Goal: Task Accomplishment & Management: Use online tool/utility

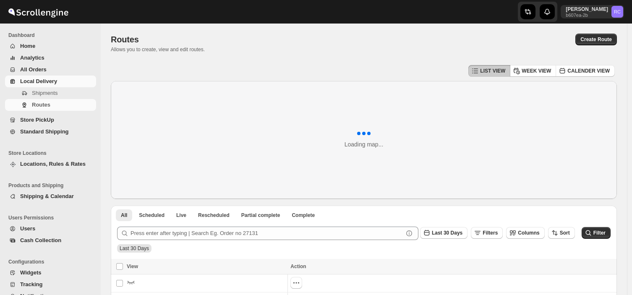
click at [53, 95] on span "Shipments" at bounding box center [45, 93] width 26 height 6
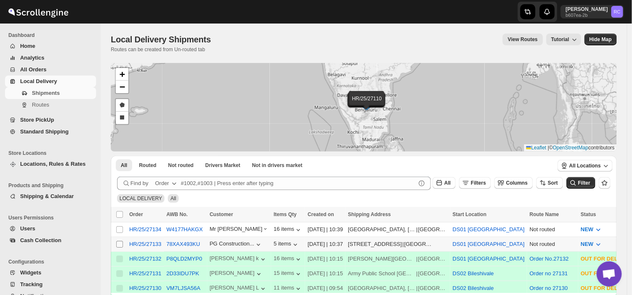
click at [117, 243] on input "Select shipment" at bounding box center [119, 244] width 7 height 7
checkbox input "true"
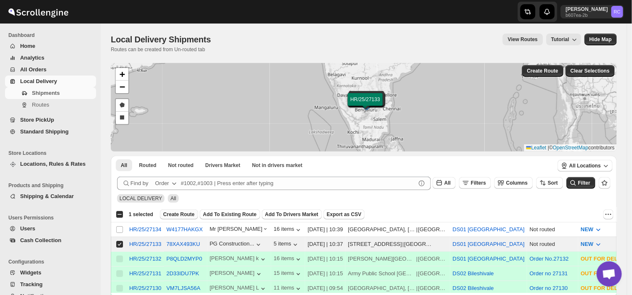
click at [181, 212] on span "Create Route" at bounding box center [178, 214] width 31 height 7
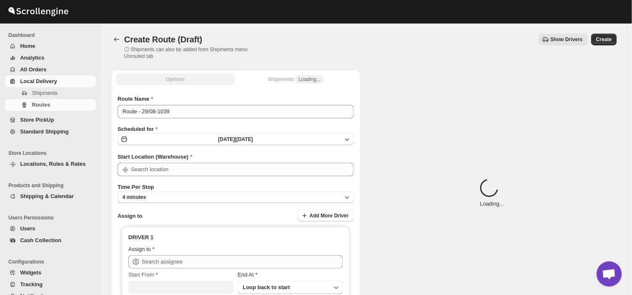
type input "DS01 [GEOGRAPHIC_DATA]"
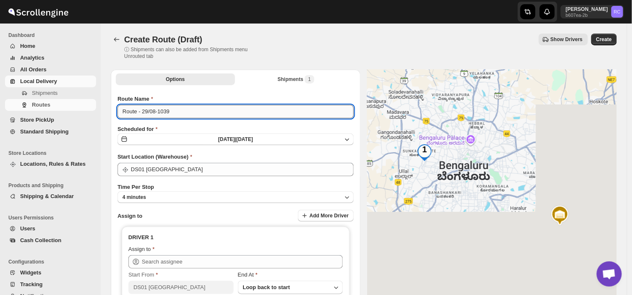
click at [173, 112] on input "Route - 29/08-1039" at bounding box center [236, 111] width 236 height 13
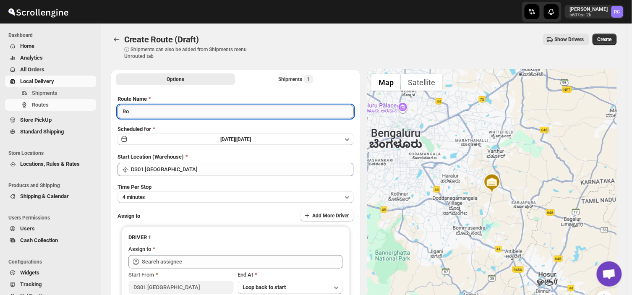
type input "R"
type input "Order no 27133"
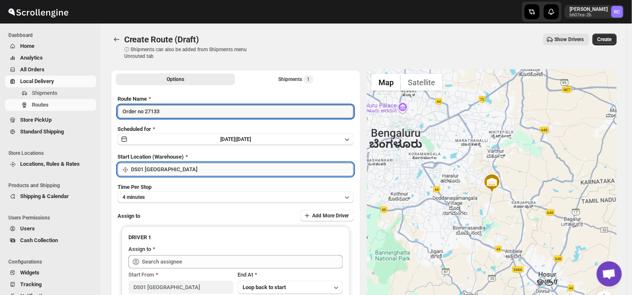
click at [175, 168] on input "DS01 [GEOGRAPHIC_DATA]" at bounding box center [242, 169] width 223 height 13
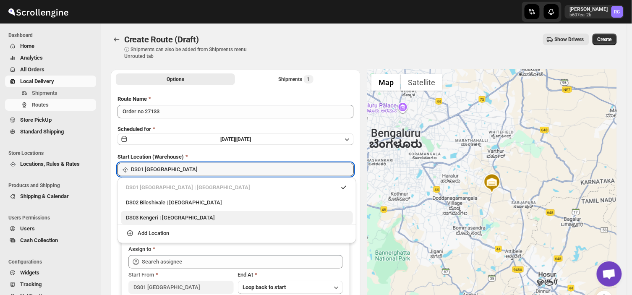
click at [152, 220] on div "DS03 Kengeri | [GEOGRAPHIC_DATA]" at bounding box center [237, 218] width 222 height 8
type input "DS03 Kengeri"
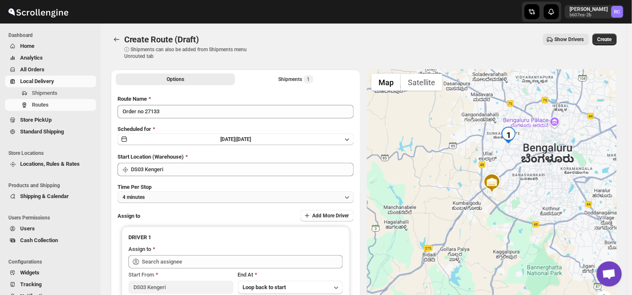
click at [148, 196] on button "4 minutes" at bounding box center [236, 197] width 236 height 12
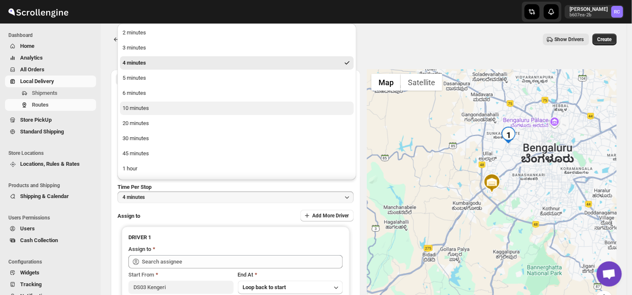
click at [143, 107] on div "10 minutes" at bounding box center [136, 108] width 26 height 8
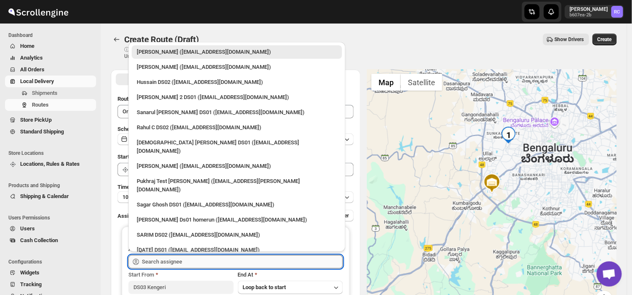
click at [170, 262] on input "text" at bounding box center [242, 261] width 201 height 13
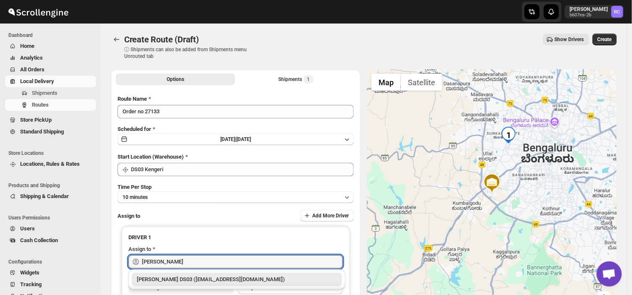
click at [190, 283] on div "[PERSON_NAME] DS03 ([EMAIL_ADDRESS][DOMAIN_NAME])" at bounding box center [237, 279] width 200 height 8
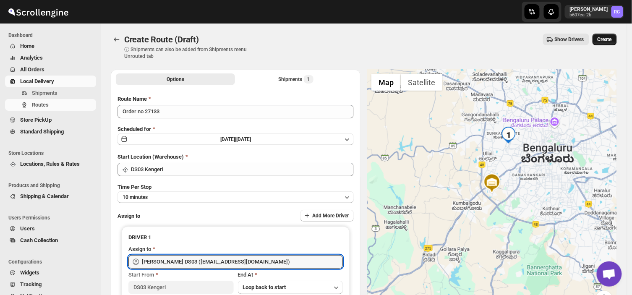
type input "[PERSON_NAME] DS03 ([EMAIL_ADDRESS][DOMAIN_NAME])"
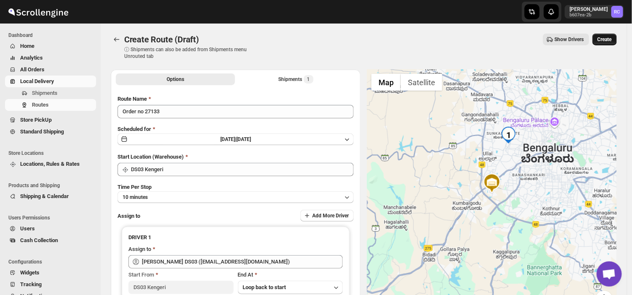
click at [611, 37] on span "Create" at bounding box center [605, 39] width 14 height 7
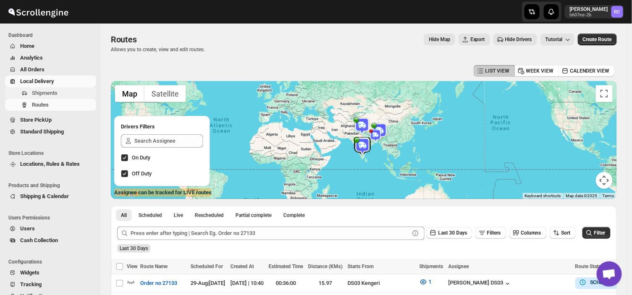
click at [53, 95] on span "Shipments" at bounding box center [45, 93] width 26 height 6
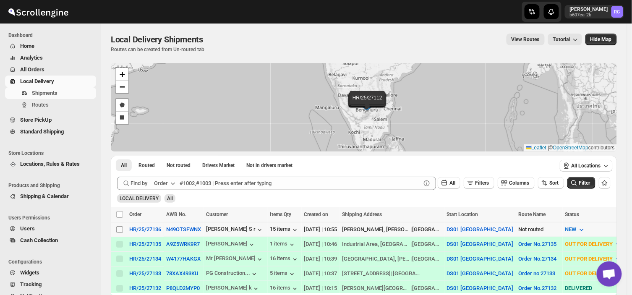
click at [118, 229] on input "Select shipment" at bounding box center [119, 229] width 7 height 7
checkbox input "true"
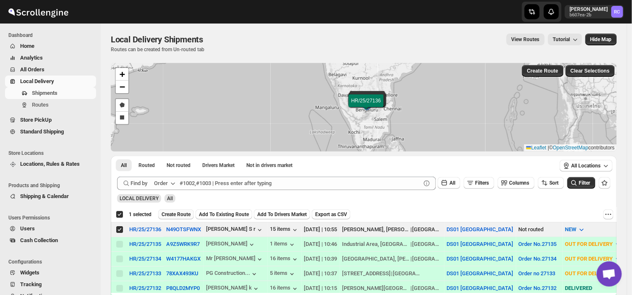
click at [178, 215] on span "Create Route" at bounding box center [176, 214] width 29 height 7
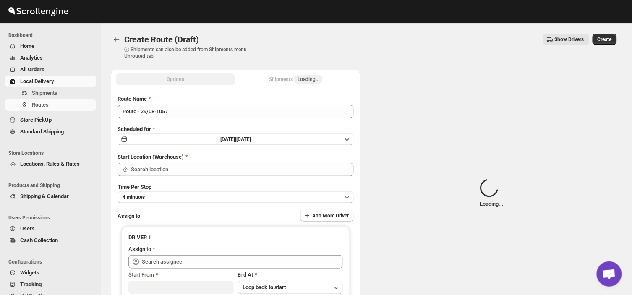
type input "DS01 [GEOGRAPHIC_DATA]"
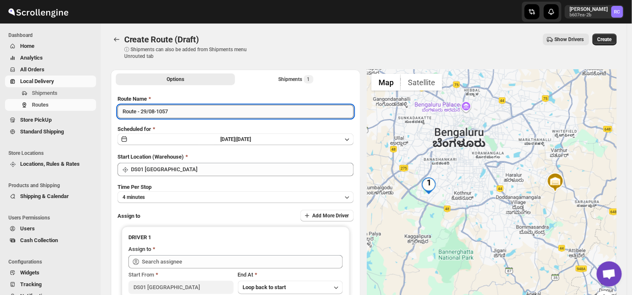
click at [178, 112] on input "Route - 29/08-1057" at bounding box center [236, 111] width 236 height 13
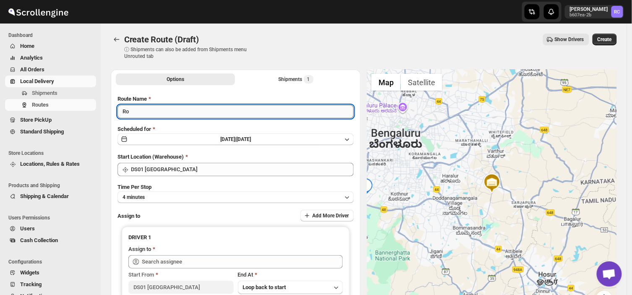
type input "R"
type input "Order no 27136"
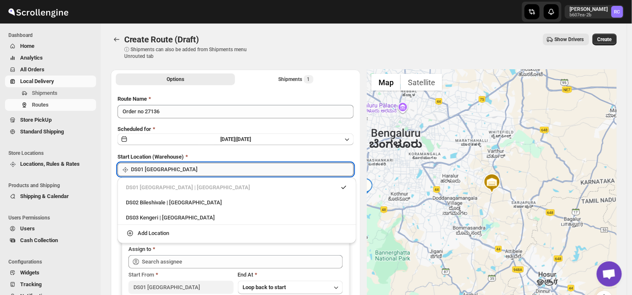
click at [178, 173] on input "DS01 [GEOGRAPHIC_DATA]" at bounding box center [242, 169] width 223 height 13
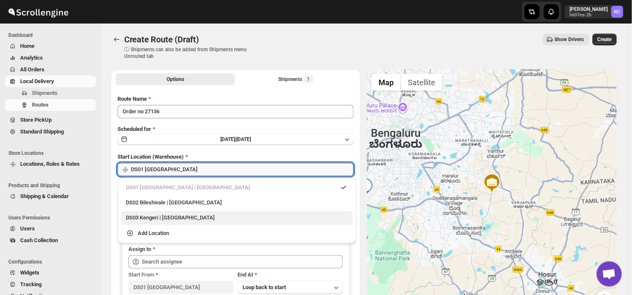
click at [152, 220] on div "DS03 Kengeri | [GEOGRAPHIC_DATA]" at bounding box center [237, 218] width 222 height 8
type input "DS03 Kengeri"
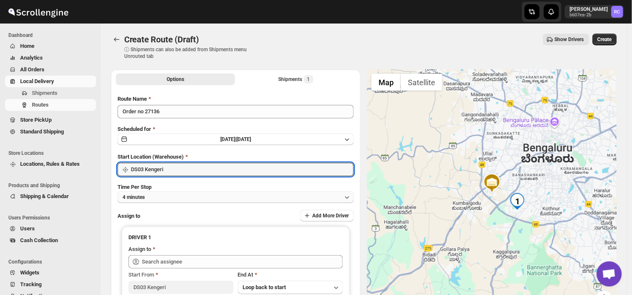
click at [153, 196] on button "4 minutes" at bounding box center [236, 197] width 236 height 12
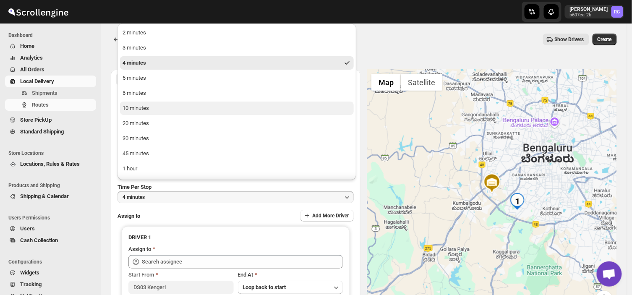
click at [141, 106] on div "10 minutes" at bounding box center [136, 108] width 26 height 8
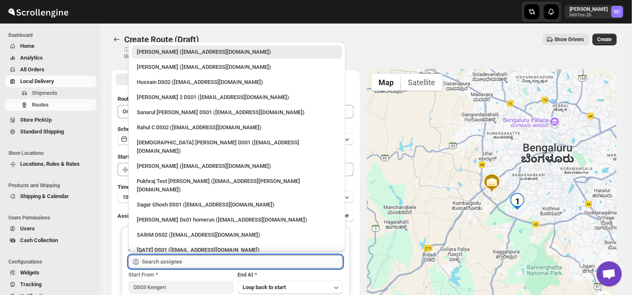
click at [192, 262] on input "text" at bounding box center [242, 261] width 201 height 13
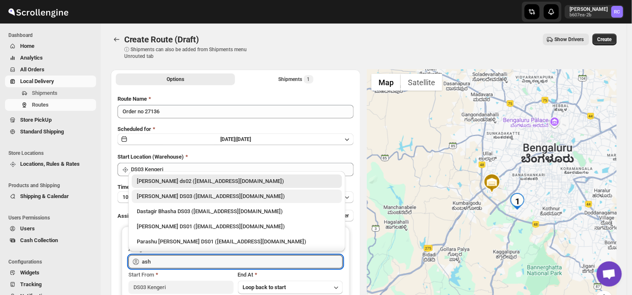
click at [171, 197] on div "[PERSON_NAME] DS03 ([EMAIL_ADDRESS][DOMAIN_NAME])" at bounding box center [237, 196] width 200 height 8
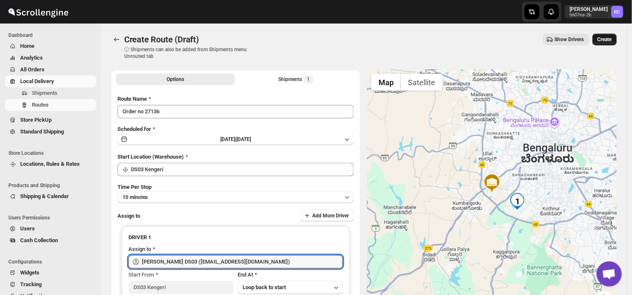
type input "[PERSON_NAME] DS03 ([EMAIL_ADDRESS][DOMAIN_NAME])"
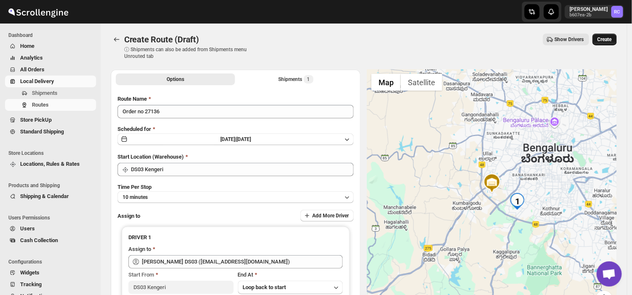
click at [615, 34] on button "Create" at bounding box center [605, 40] width 24 height 12
